Goal: Transaction & Acquisition: Obtain resource

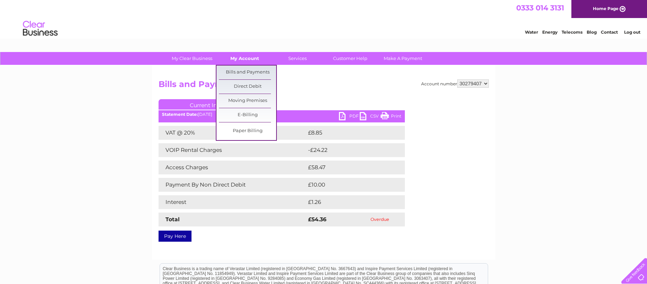
click at [243, 57] on link "My Account" at bounding box center [244, 58] width 57 height 13
click at [243, 70] on link "Bills and Payments" at bounding box center [247, 73] width 57 height 14
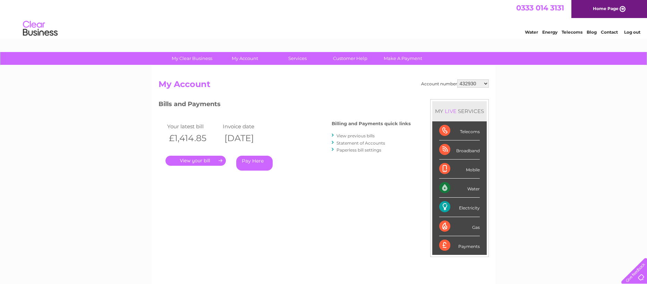
select select "30279407"
click option "30279407" at bounding box center [0, 0] width 0 height 0
click at [206, 161] on link "." at bounding box center [195, 161] width 60 height 10
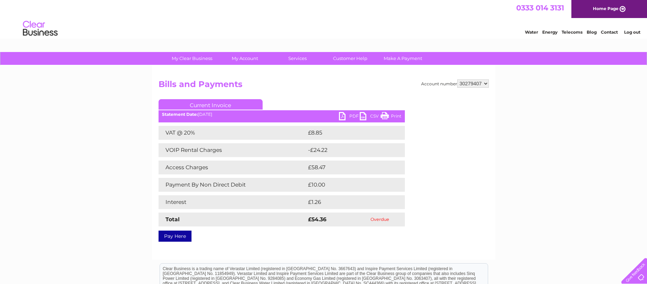
click at [345, 117] on link "PDF" at bounding box center [349, 117] width 21 height 10
select select "448490"
click option "448490" at bounding box center [0, 0] width 0 height 0
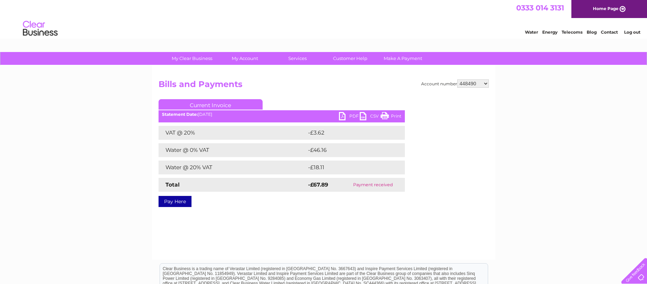
select select "432930"
click option "432930" at bounding box center [0, 0] width 0 height 0
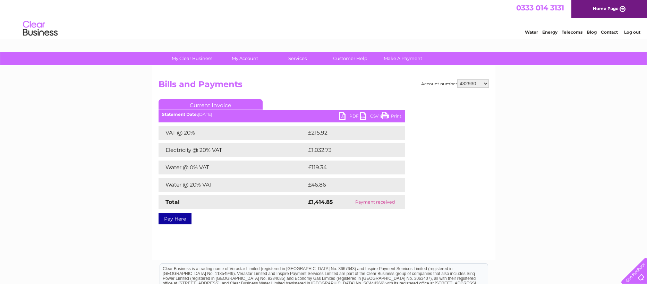
click at [344, 113] on link "PDF" at bounding box center [349, 117] width 21 height 10
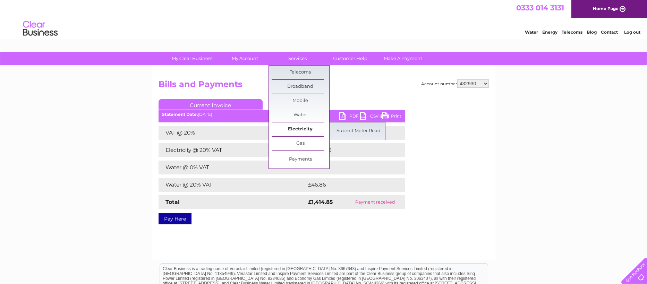
click at [307, 127] on link "Electricity" at bounding box center [299, 129] width 57 height 14
